Goal: Check status: Check status

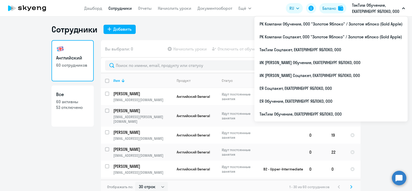
select select "30"
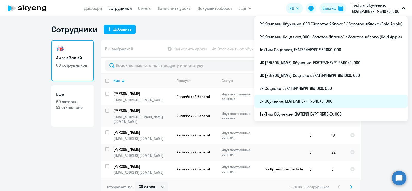
click at [299, 98] on li "ЕЯ Обучение, ЕКАТЕРИНБУРГ ЯБЛОКО, ООО" at bounding box center [330, 101] width 153 height 13
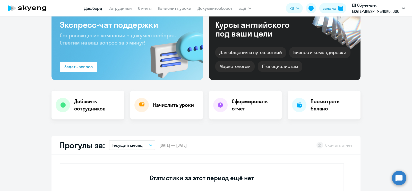
scroll to position [64, 0]
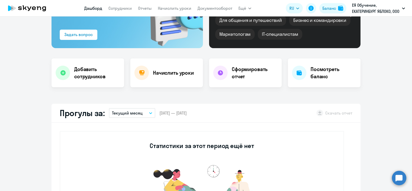
click at [141, 118] on div "Прогулы за: Текущий месяц – [DATE] — [DATE] Скачать отчет" at bounding box center [205, 113] width 309 height 19
click at [142, 114] on button "Текущий месяц" at bounding box center [132, 113] width 46 height 10
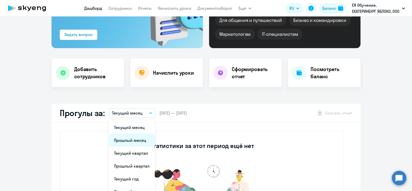
click at [142, 135] on li "Прошлый месяц" at bounding box center [132, 140] width 46 height 13
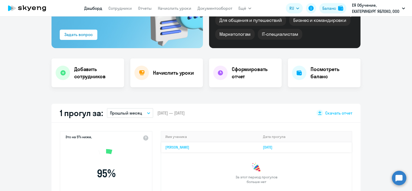
select select "30"
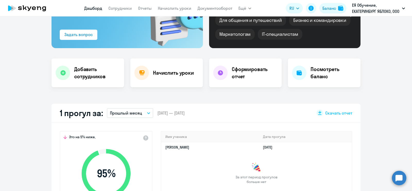
scroll to position [96, 0]
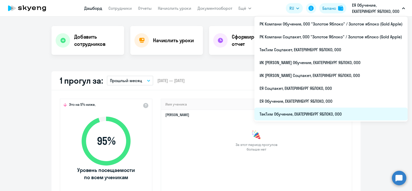
click at [340, 114] on li "ТэкТим Обучение, ЕКАТЕРИНБУРГ ЯБЛОКО, ООО" at bounding box center [330, 114] width 153 height 13
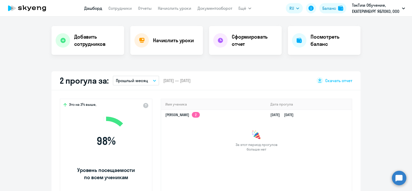
click at [138, 84] on button "Прошлый месяц" at bounding box center [136, 81] width 46 height 10
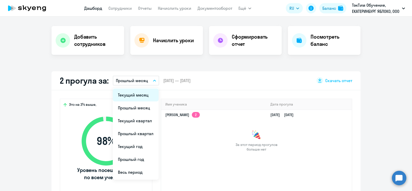
click at [138, 97] on li "Текущий месяц" at bounding box center [136, 95] width 46 height 13
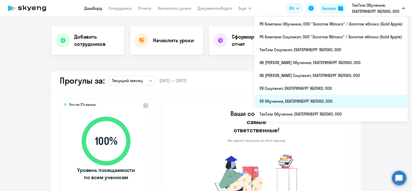
click at [314, 101] on li "ЕЯ Обучение, ЕКАТЕРИНБУРГ ЯБЛОКО, ООО" at bounding box center [330, 101] width 153 height 13
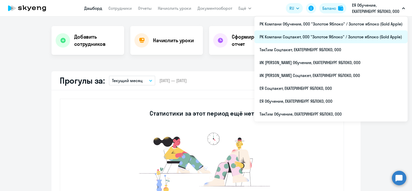
click at [351, 37] on li "РК Компани Соцпакет, ООО "Золотое Яблоко" / Золотое яблоко (Gold Apple)" at bounding box center [330, 36] width 153 height 13
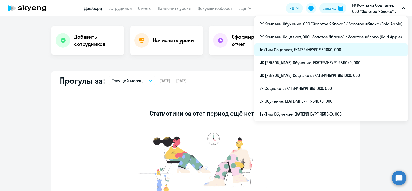
select select "30"
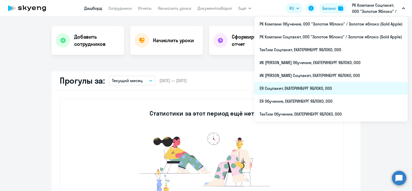
click at [340, 85] on li "ЕЯ Соцпакет, ЕКАТЕРИНБУРГ ЯБЛОКО, ООО" at bounding box center [330, 88] width 153 height 13
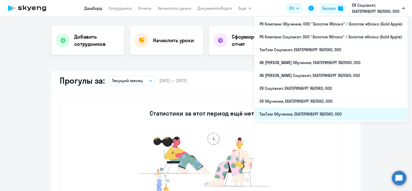
click at [328, 113] on li "ТэкТим Обучение, ЕКАТЕРИНБУРГ ЯБЛОКО, ООО" at bounding box center [330, 114] width 153 height 13
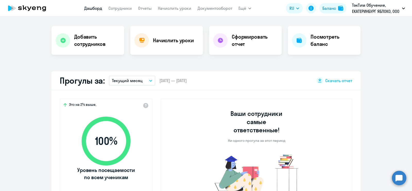
select select "30"
